Goal: Transaction & Acquisition: Purchase product/service

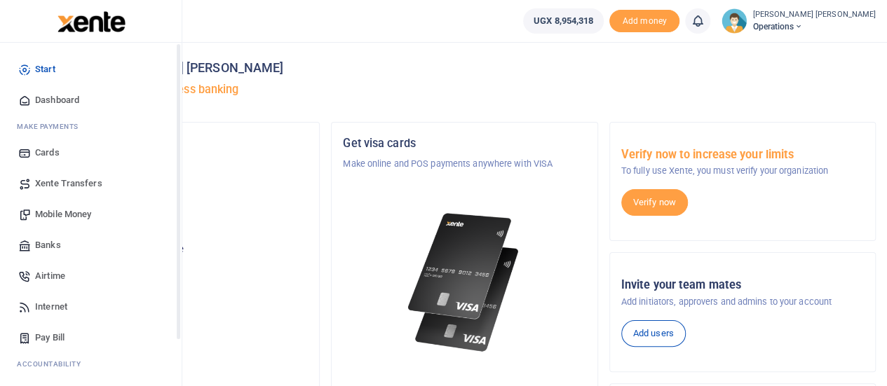
click at [175, 355] on div "Start Dashboard M ake Payments Cards Xente Transfers Mobile Money Banks Airtime…" at bounding box center [91, 272] width 182 height 458
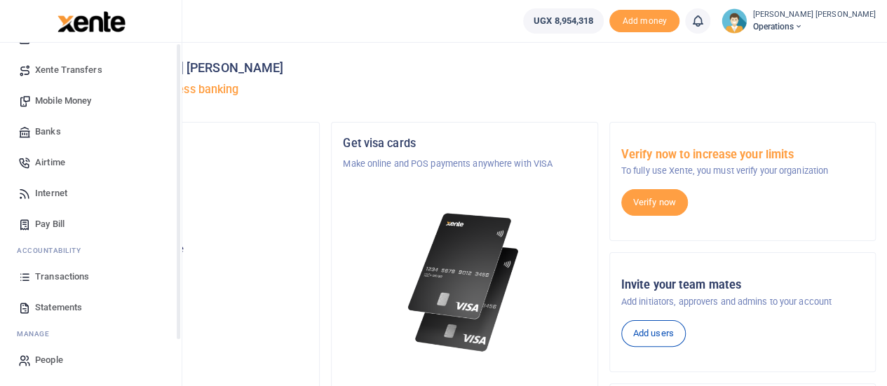
click at [176, 360] on div "Start Dashboard M ake Payments Cards Xente Transfers Mobile Money Banks Airtime…" at bounding box center [91, 158] width 182 height 458
click at [50, 277] on span "Transactions" at bounding box center [62, 277] width 54 height 14
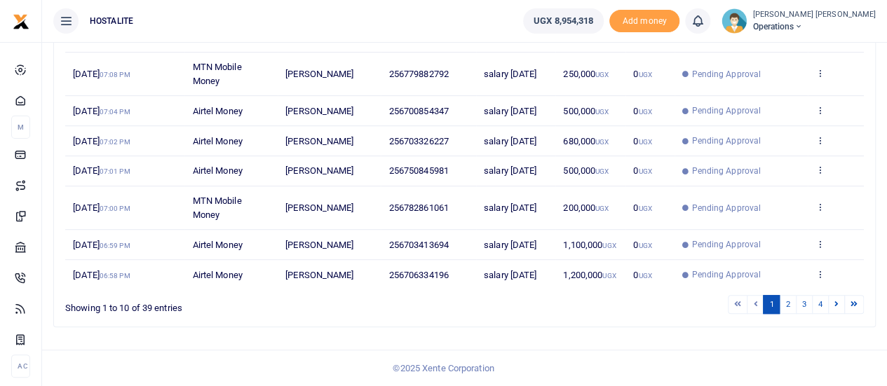
scroll to position [25, 0]
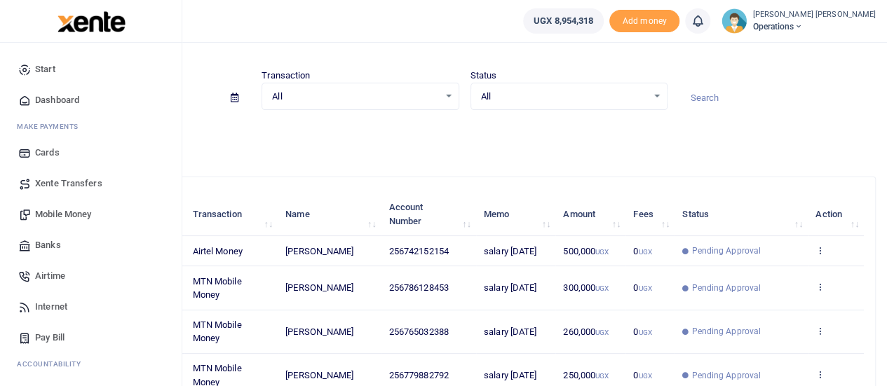
click at [57, 217] on span "Mobile Money" at bounding box center [63, 215] width 56 height 14
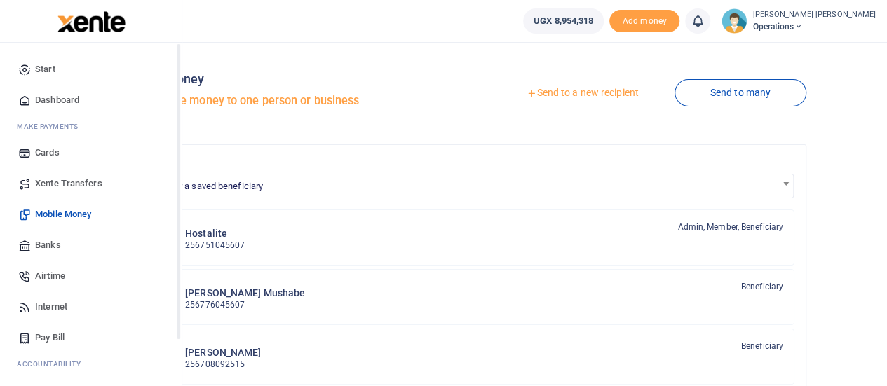
scroll to position [114, 0]
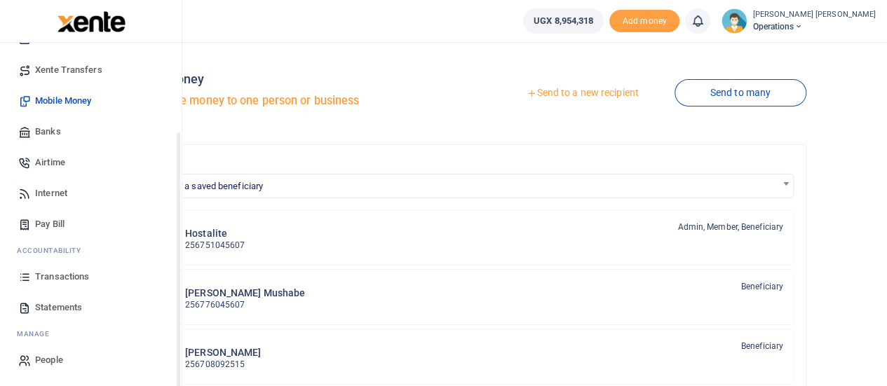
click at [179, 363] on div "Start Dashboard M ake Payments Cards Xente Transfers Mobile Money Banks Airtime…" at bounding box center [91, 158] width 182 height 458
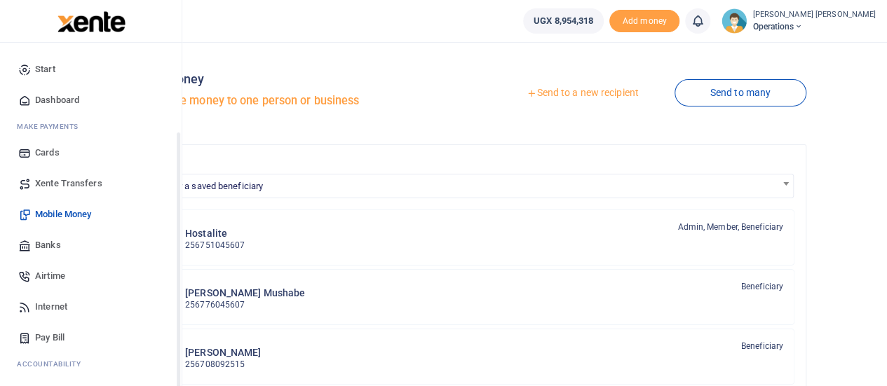
click at [177, 102] on div "Start Dashboard M ake Payments Cards Xente Transfers Mobile Money Banks Airtime…" at bounding box center [91, 272] width 182 height 458
